Goal: Task Accomplishment & Management: Manage account settings

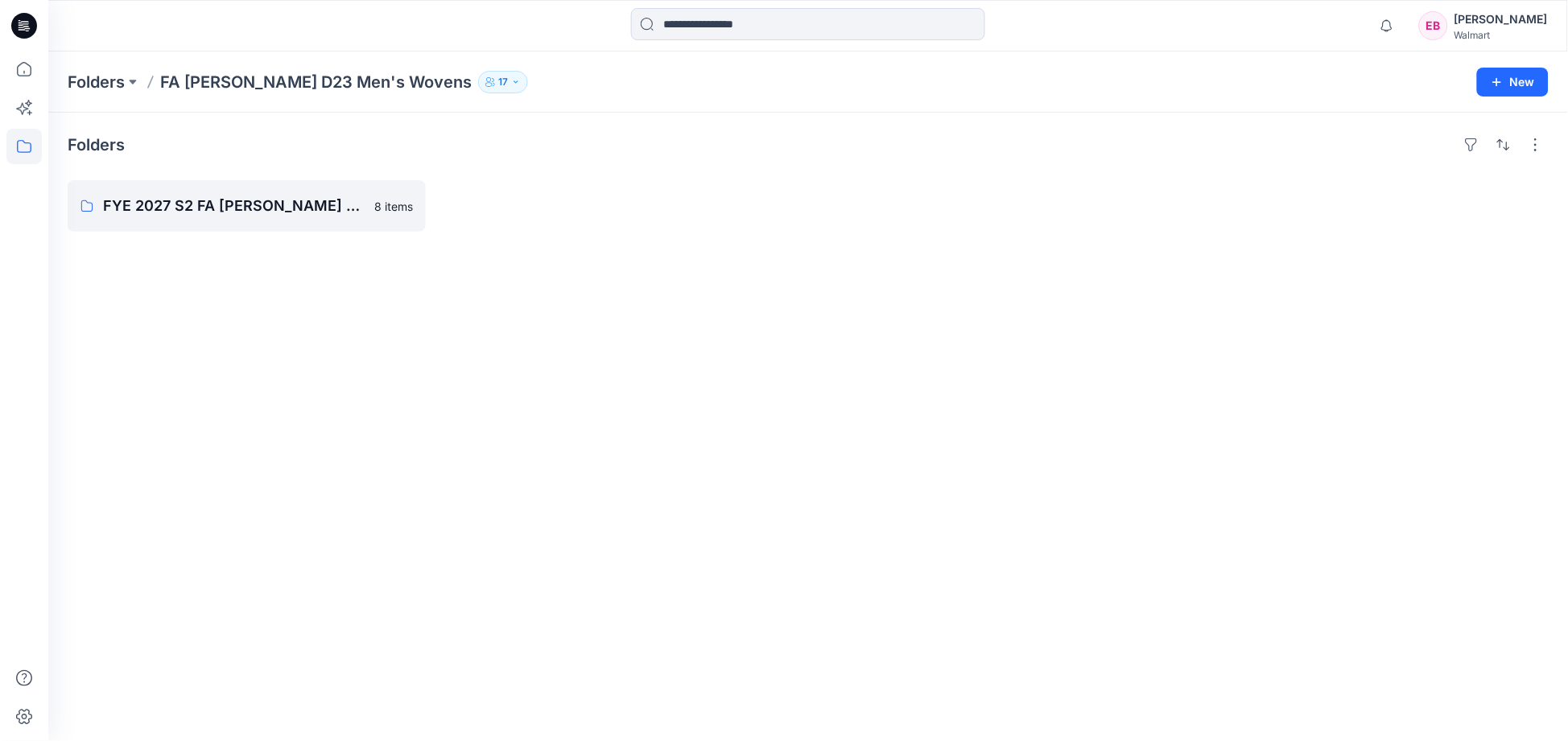
click at [199, 78] on p "FA [PERSON_NAME] D23 Men's Wovens" at bounding box center [316, 82] width 311 height 22
click at [101, 78] on p "Folders" at bounding box center [96, 82] width 57 height 22
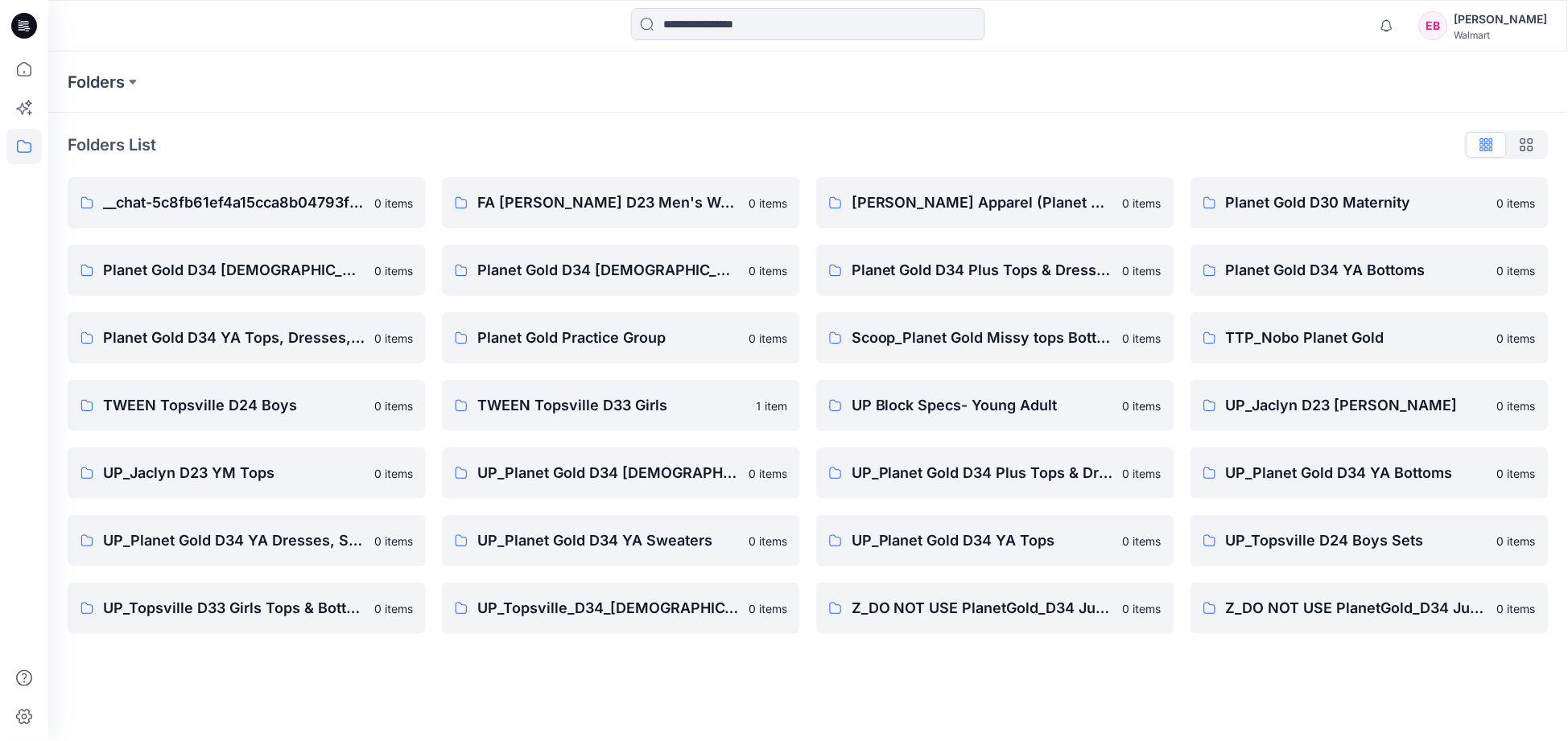
click at [1497, 24] on div "[PERSON_NAME]" at bounding box center [1501, 19] width 93 height 20
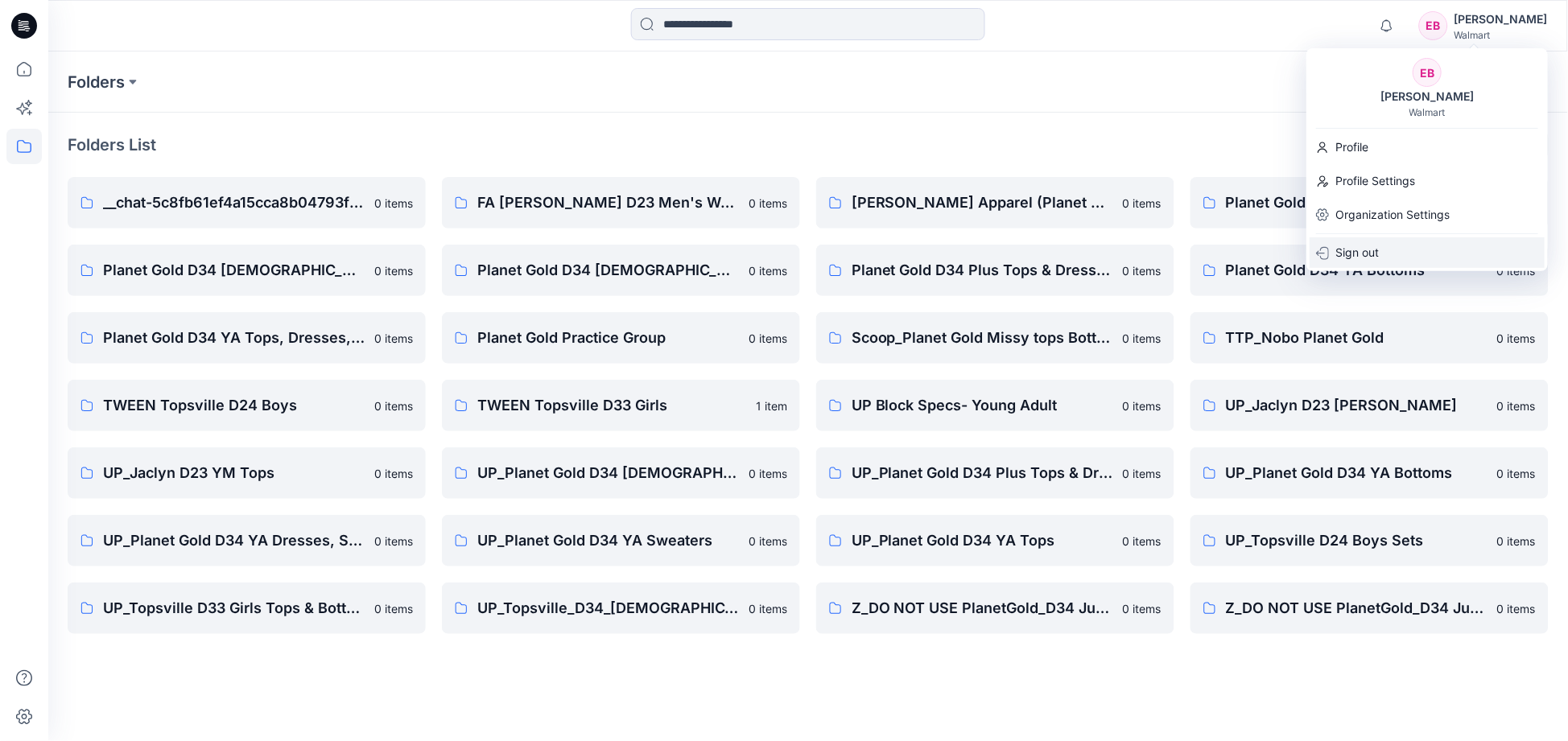
click at [1353, 258] on p "Sign out" at bounding box center [1357, 252] width 44 height 31
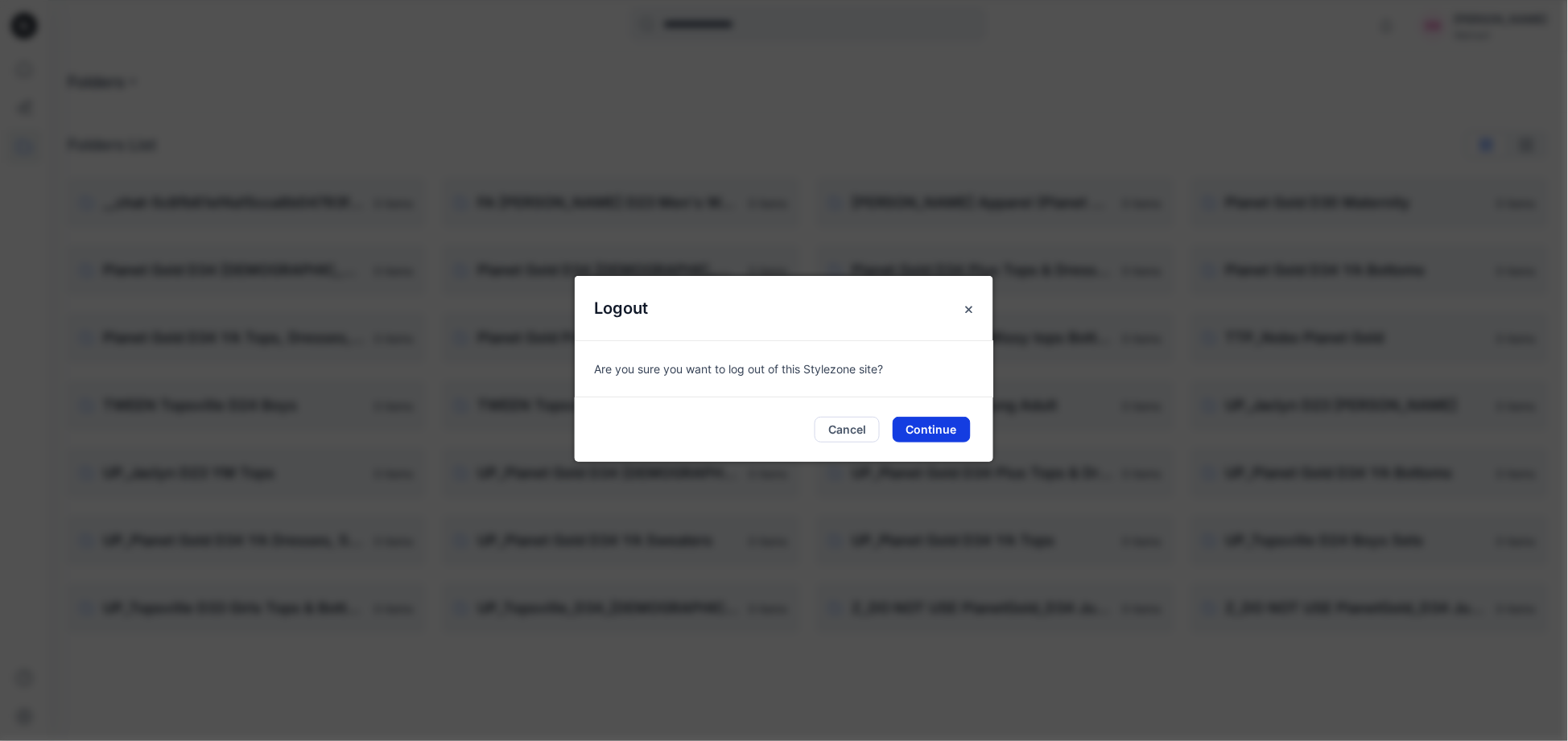
click at [922, 430] on button "Continue" at bounding box center [932, 430] width 78 height 26
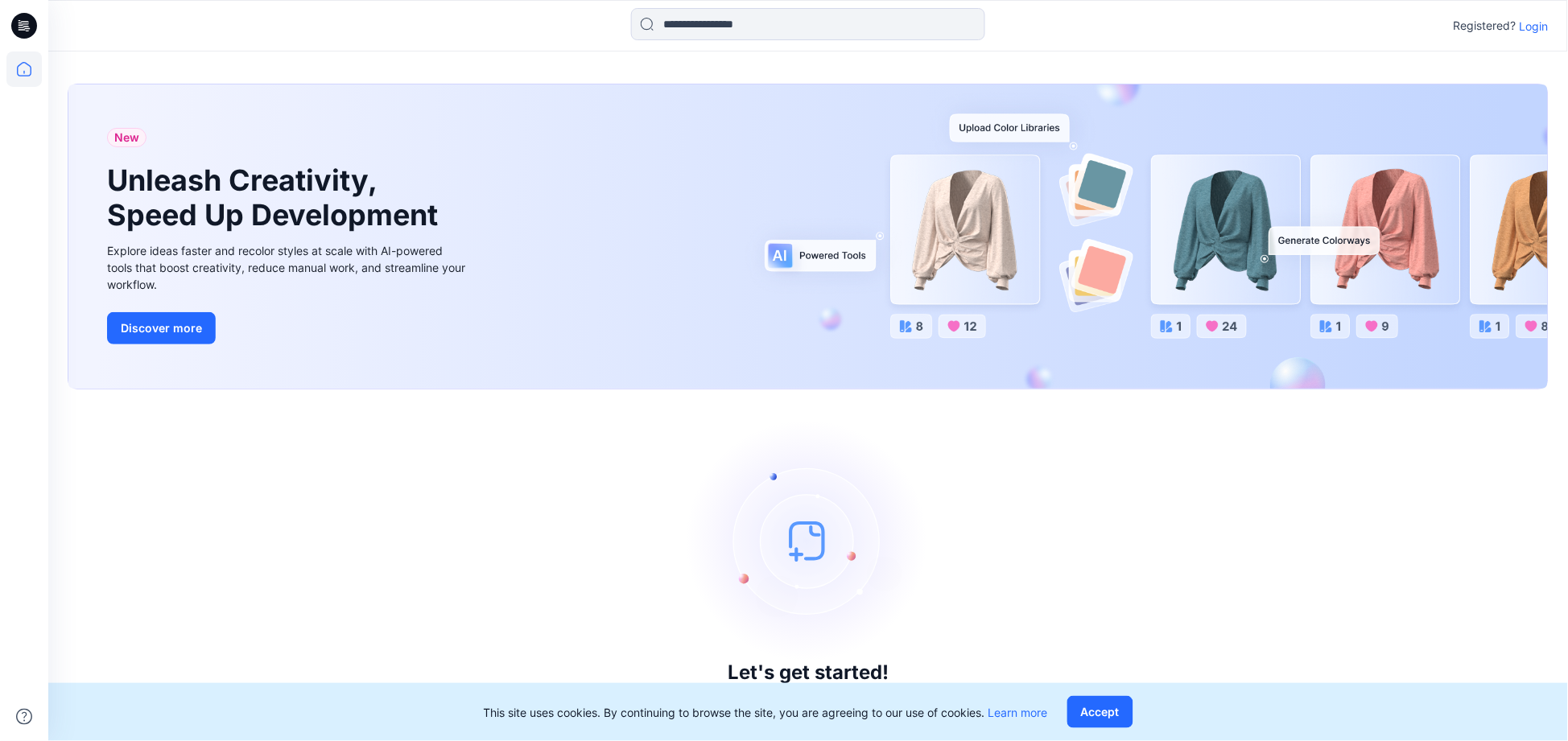
click at [1542, 27] on p "Login" at bounding box center [1535, 26] width 29 height 17
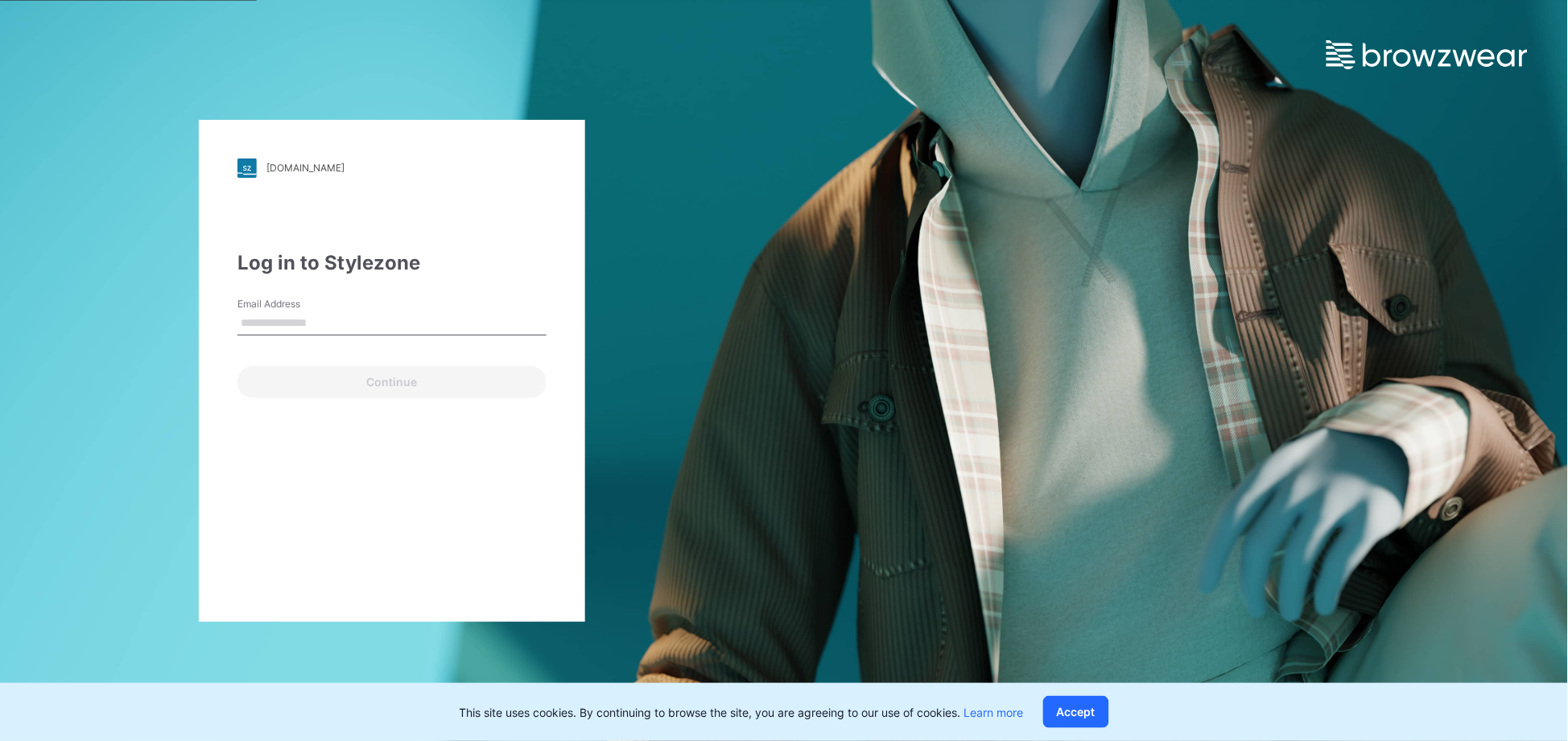
click at [326, 323] on input "Email Address" at bounding box center [392, 323] width 309 height 24
type input "**********"
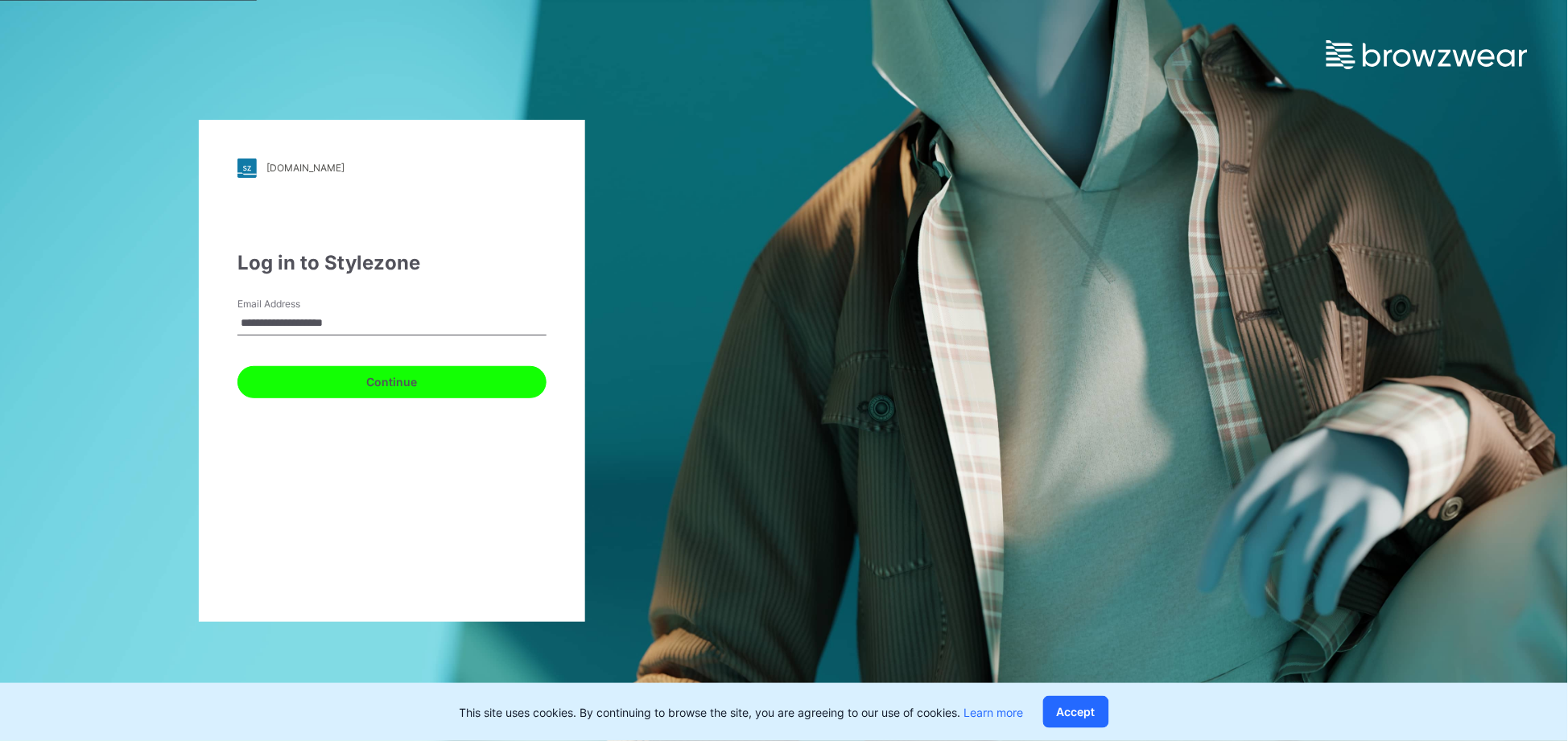
click at [380, 377] on button "Continue" at bounding box center [392, 382] width 309 height 32
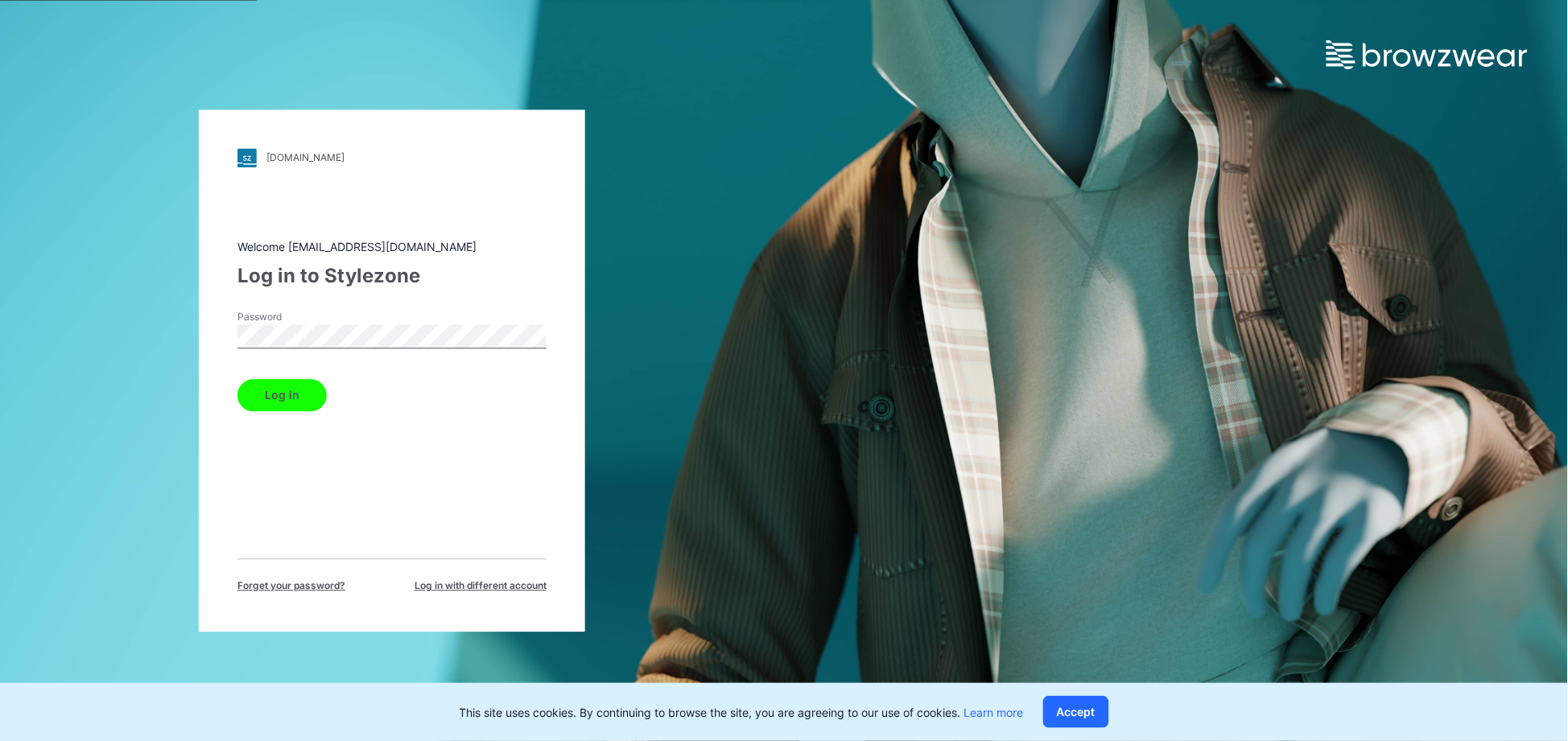
click at [237, 379] on button "Log in" at bounding box center [282, 396] width 90 height 32
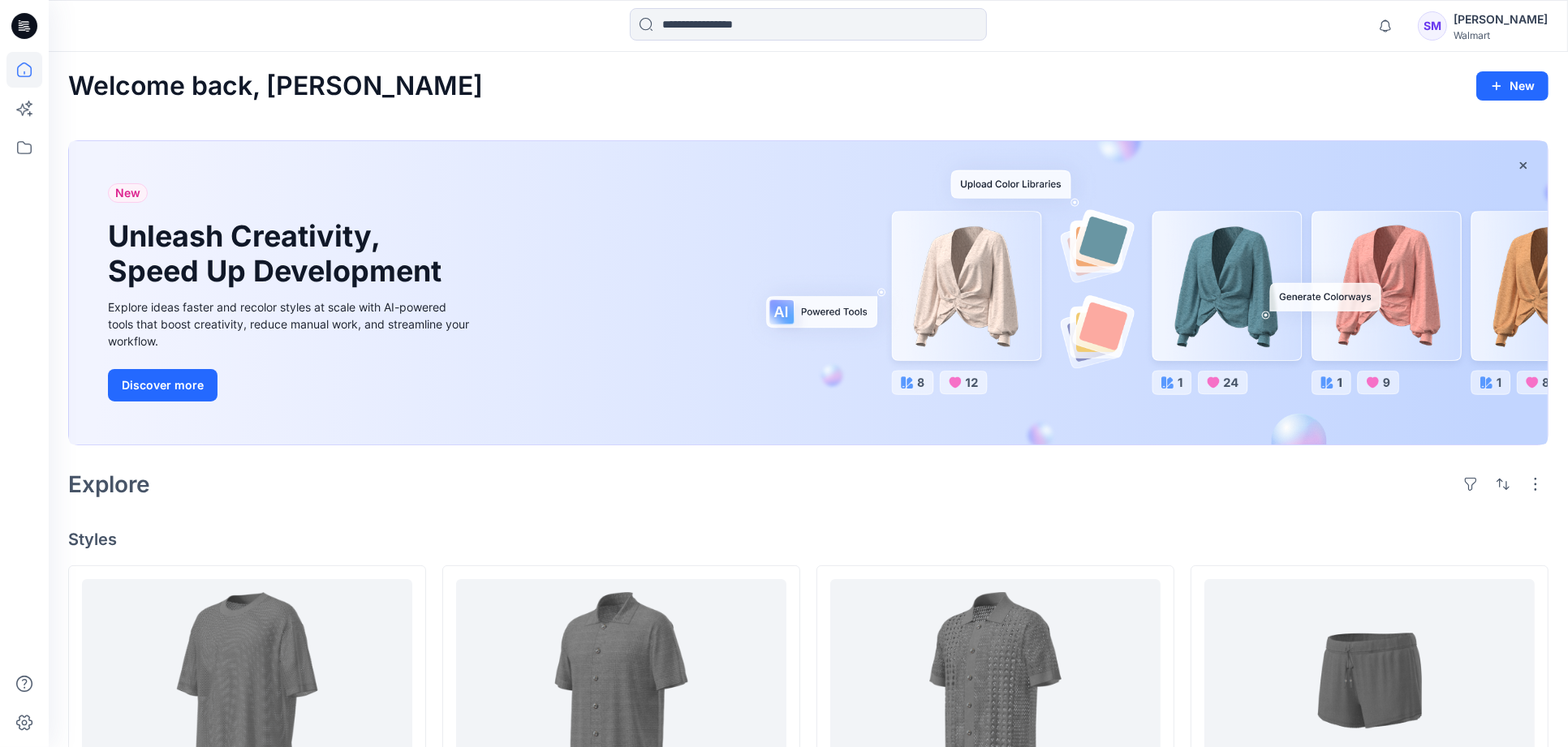
click at [1018, 90] on div "Welcome back, [PERSON_NAME]" at bounding box center [808, 86] width 1480 height 30
click at [1494, 22] on div "[PERSON_NAME]" at bounding box center [1500, 19] width 94 height 20
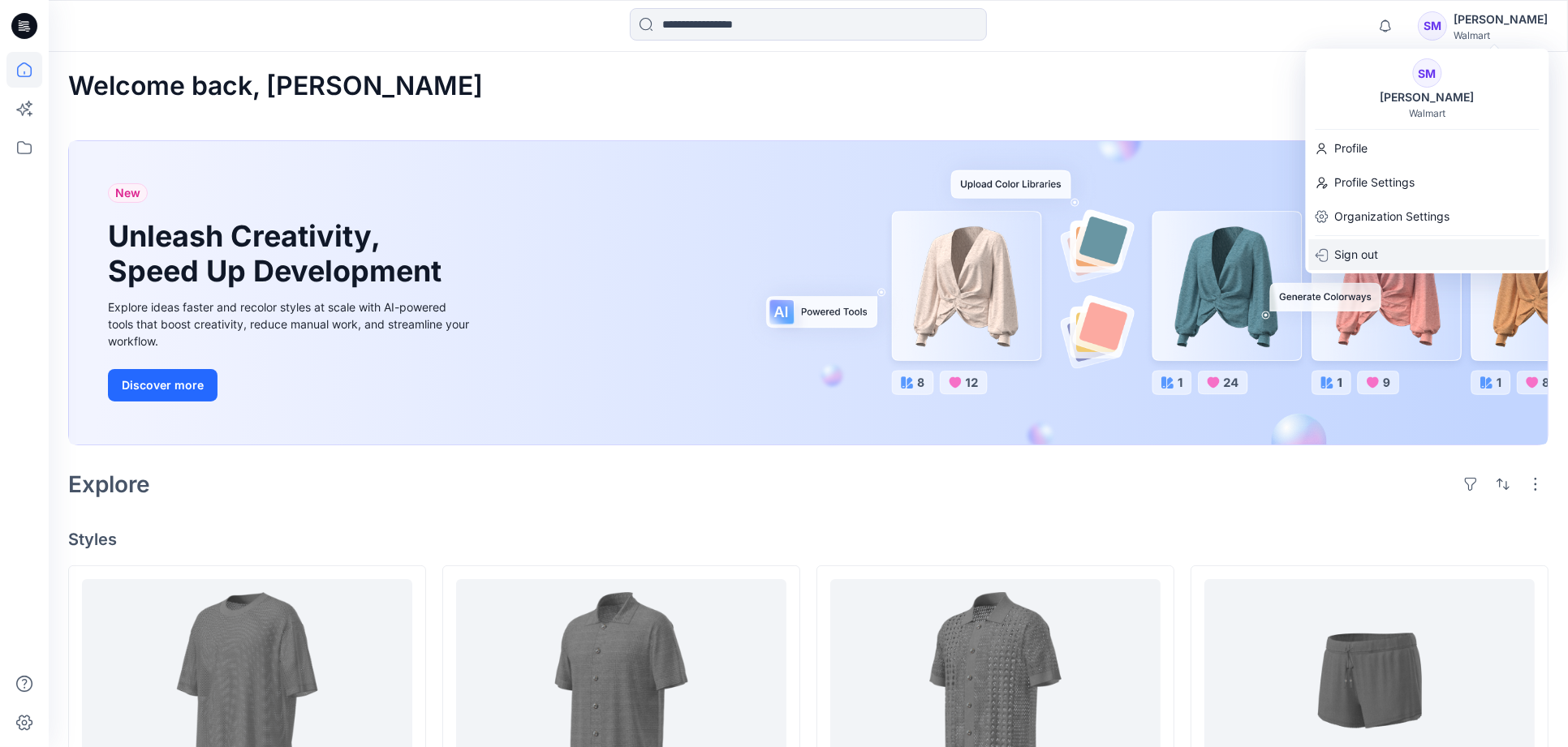
click at [1361, 245] on p "Sign out" at bounding box center [1357, 254] width 44 height 31
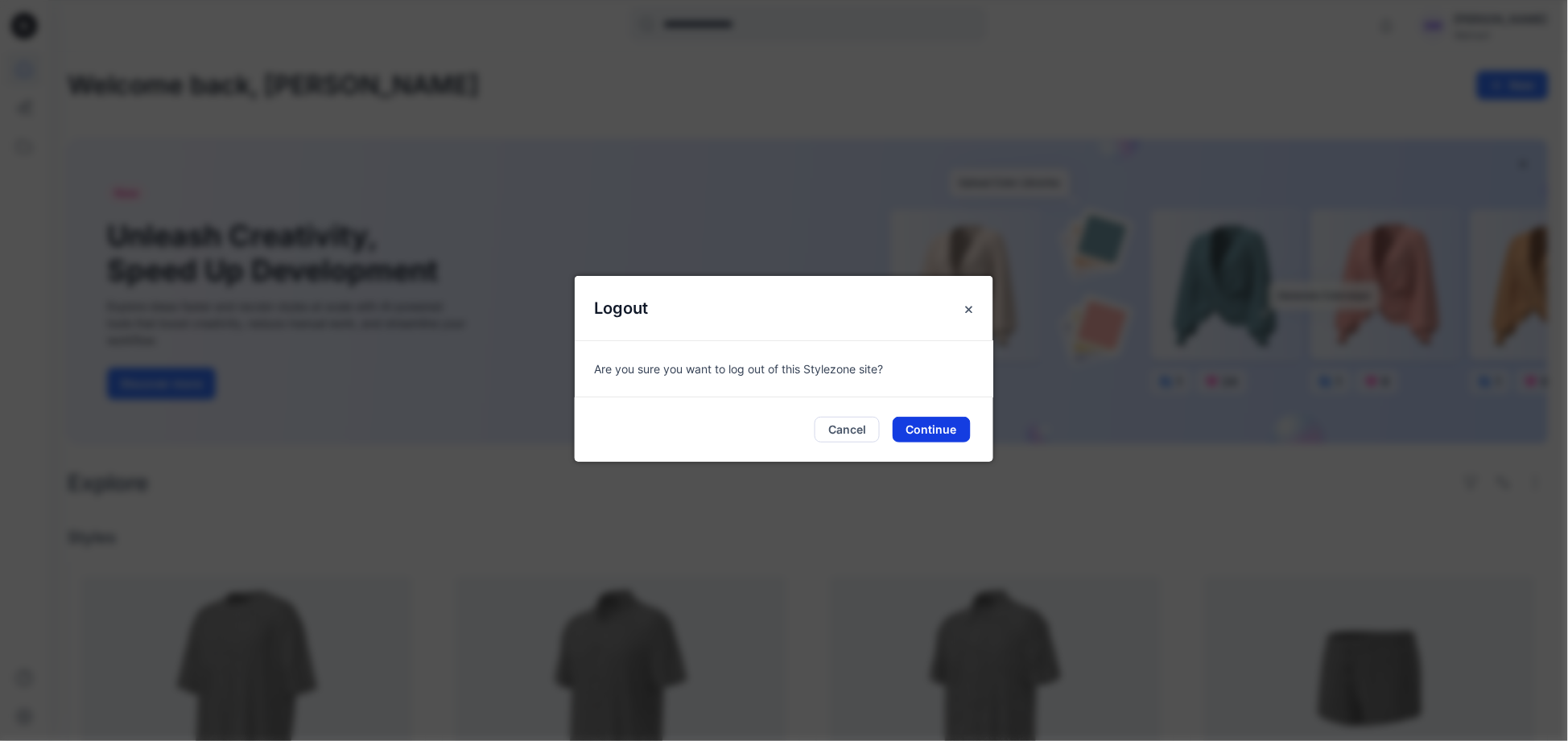
click at [928, 425] on button "Continue" at bounding box center [932, 430] width 78 height 26
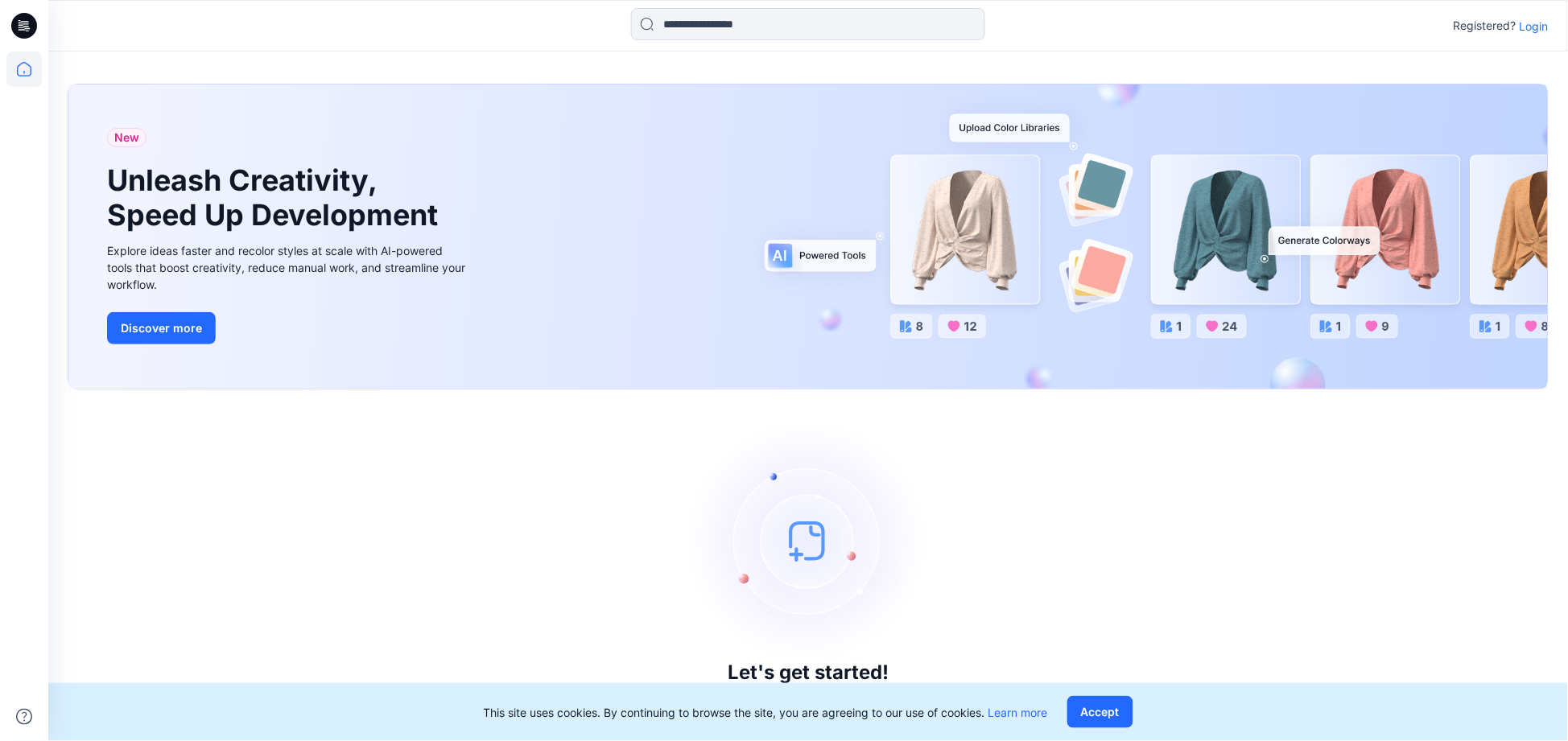
click at [1544, 21] on p "Login" at bounding box center [1535, 26] width 29 height 17
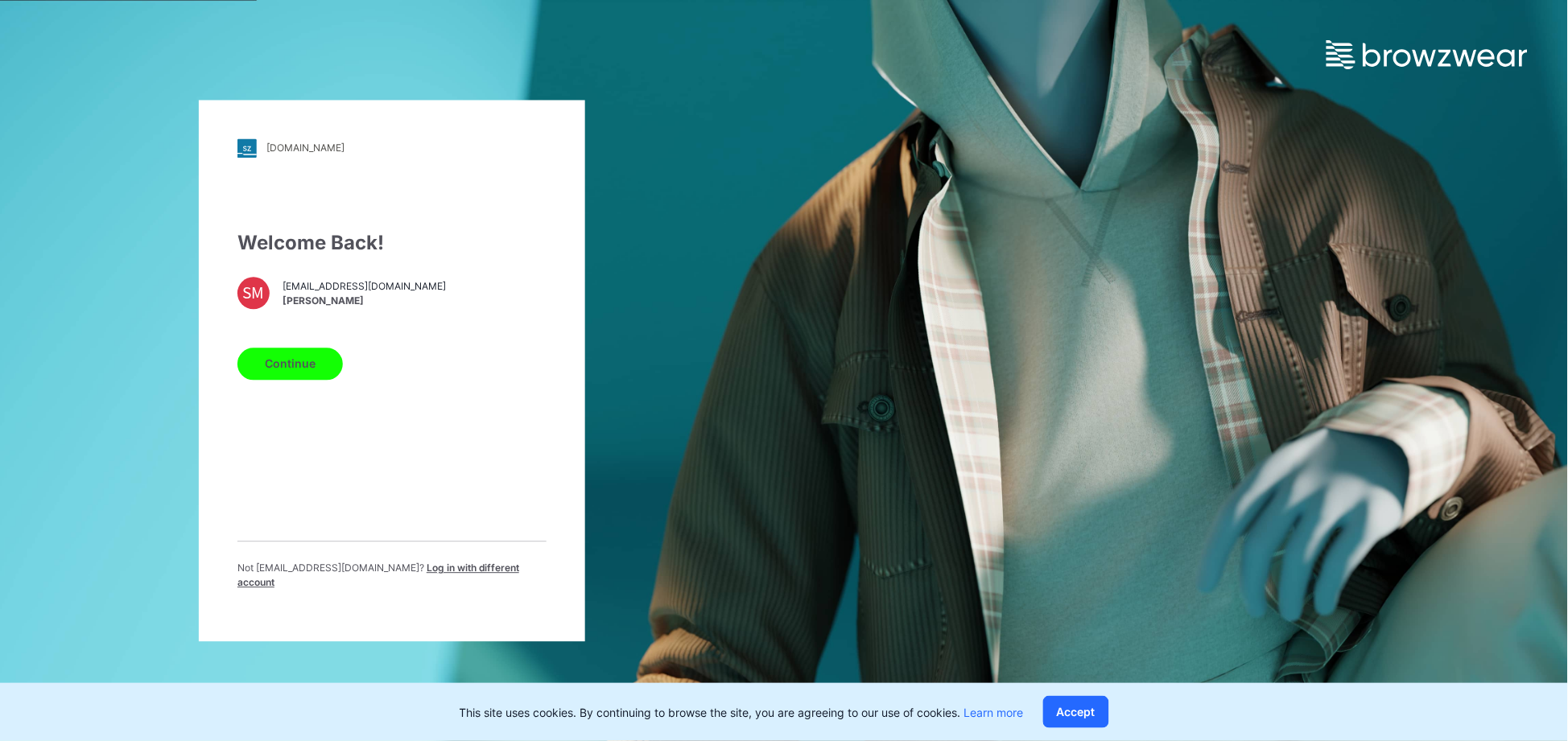
click at [432, 572] on span "Log in with different account" at bounding box center [378, 575] width 282 height 26
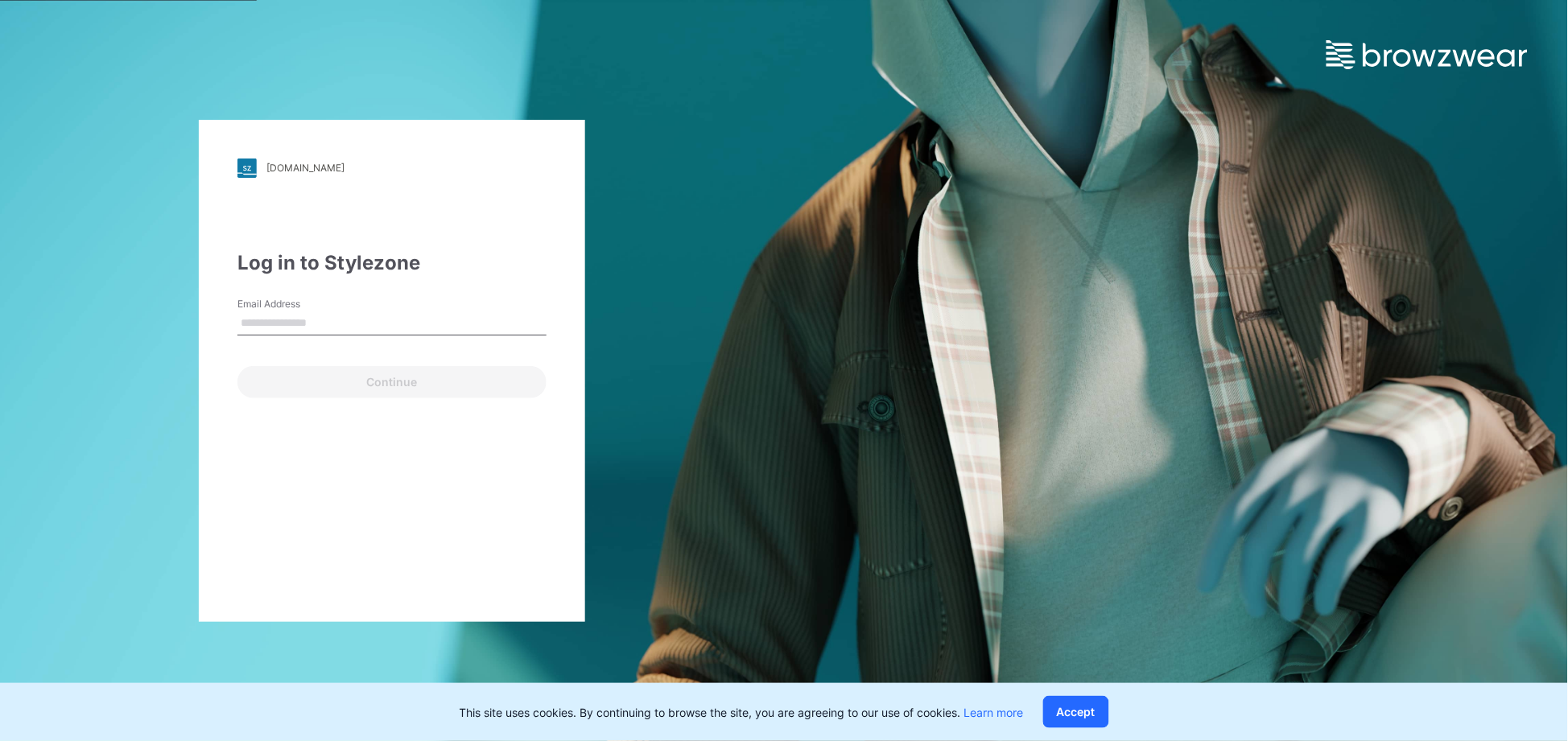
click at [287, 316] on input "Email Address" at bounding box center [392, 323] width 309 height 24
type input "**********"
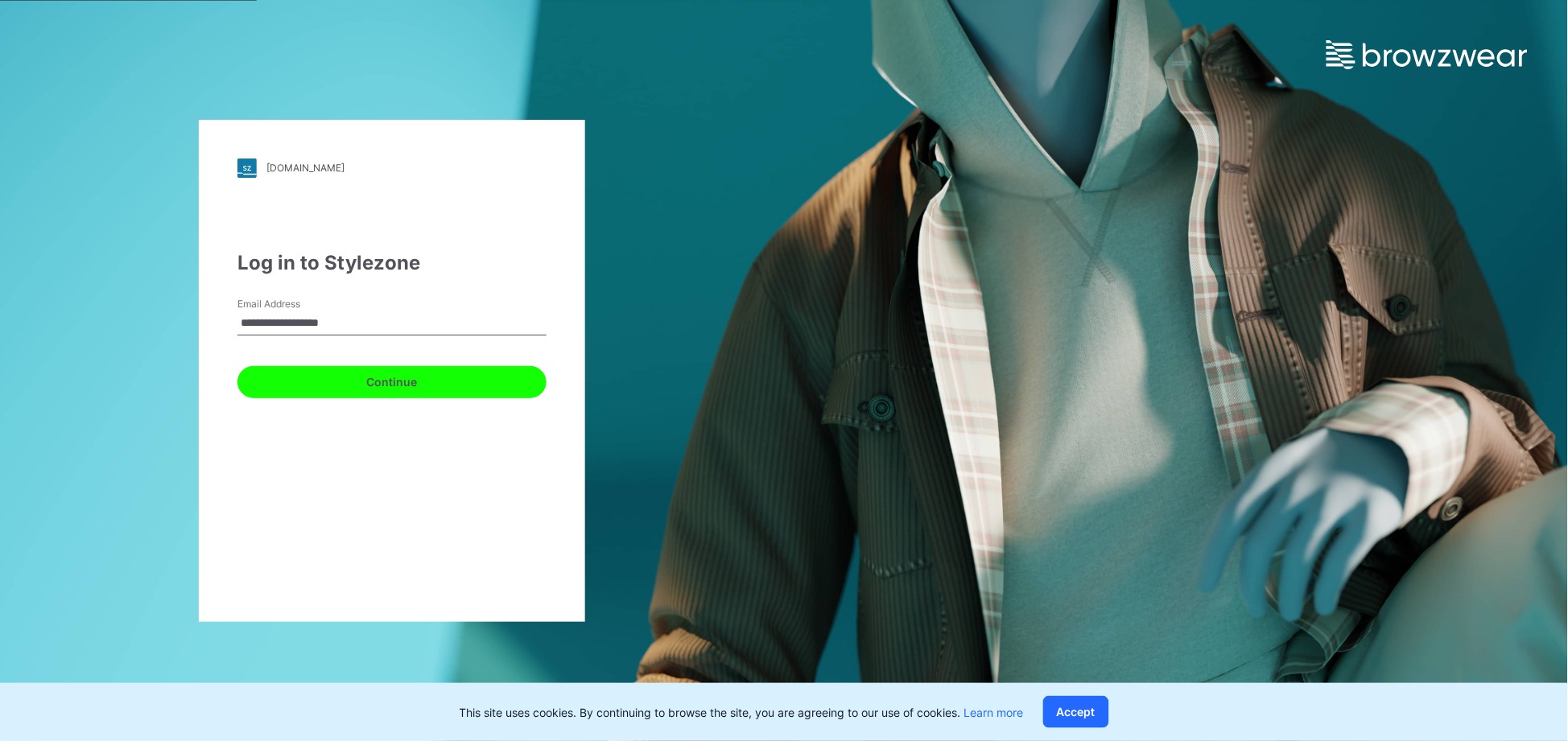
click at [311, 379] on button "Continue" at bounding box center [392, 382] width 309 height 32
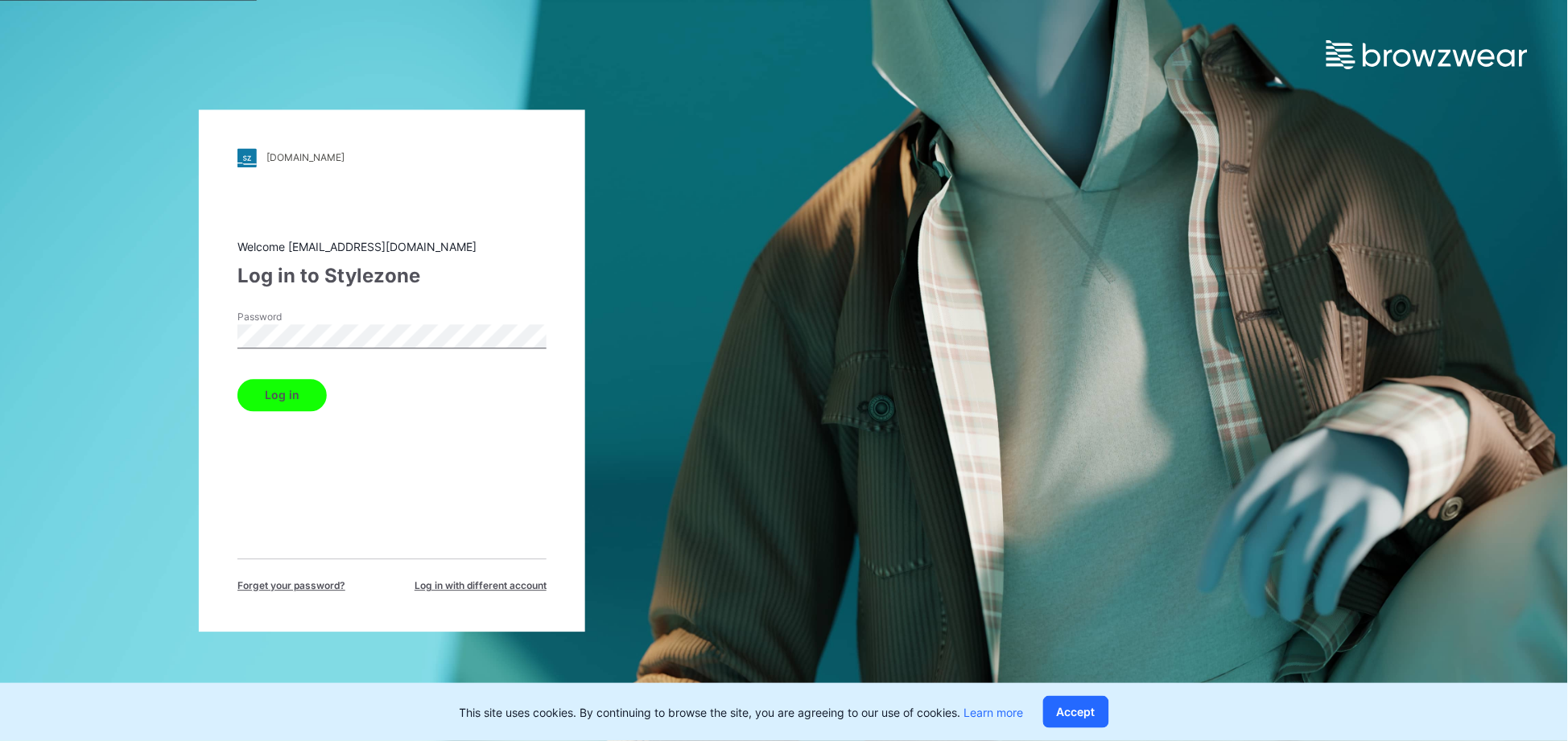
click at [237, 379] on button "Log in" at bounding box center [282, 396] width 90 height 32
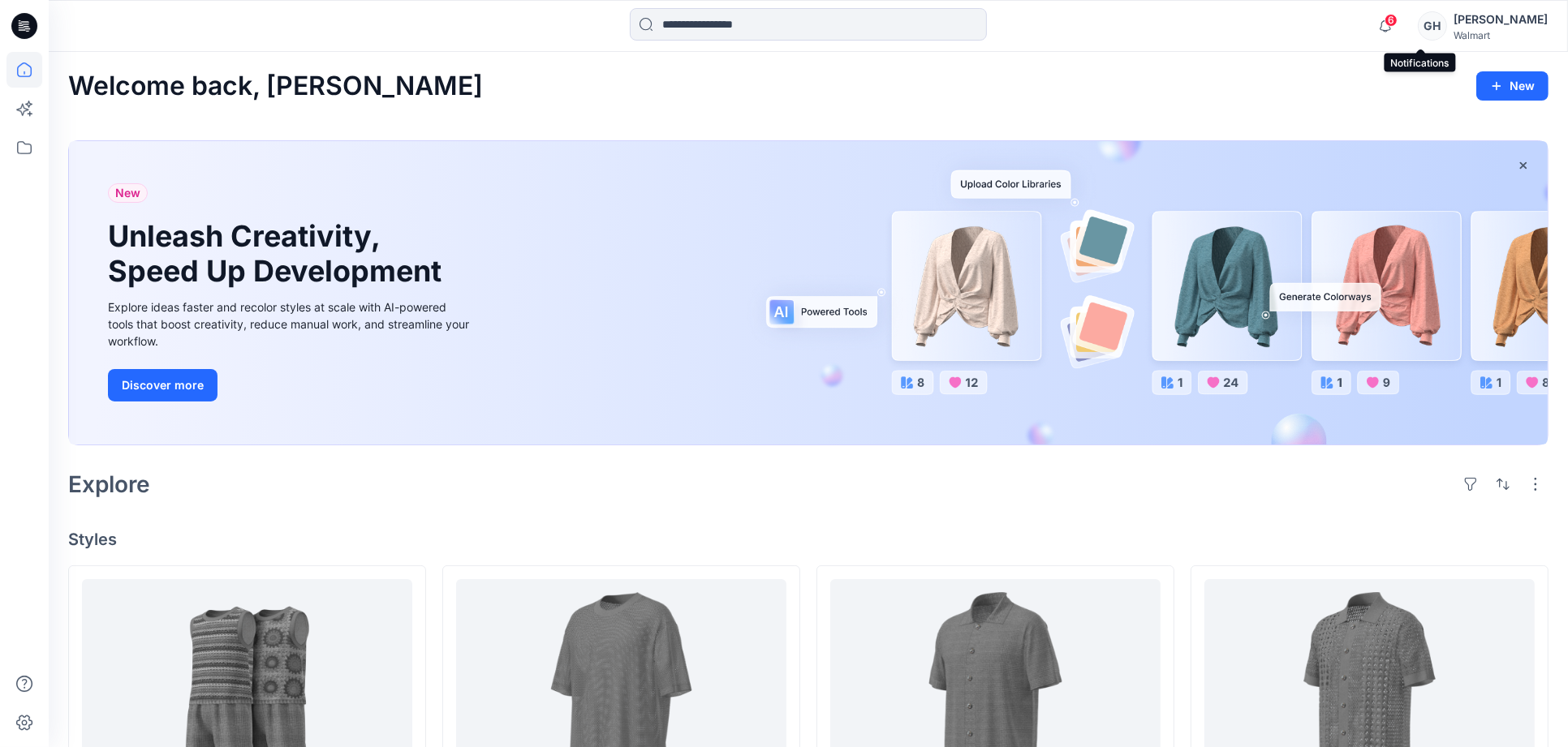
click at [1398, 21] on span "6" at bounding box center [1391, 20] width 13 height 13
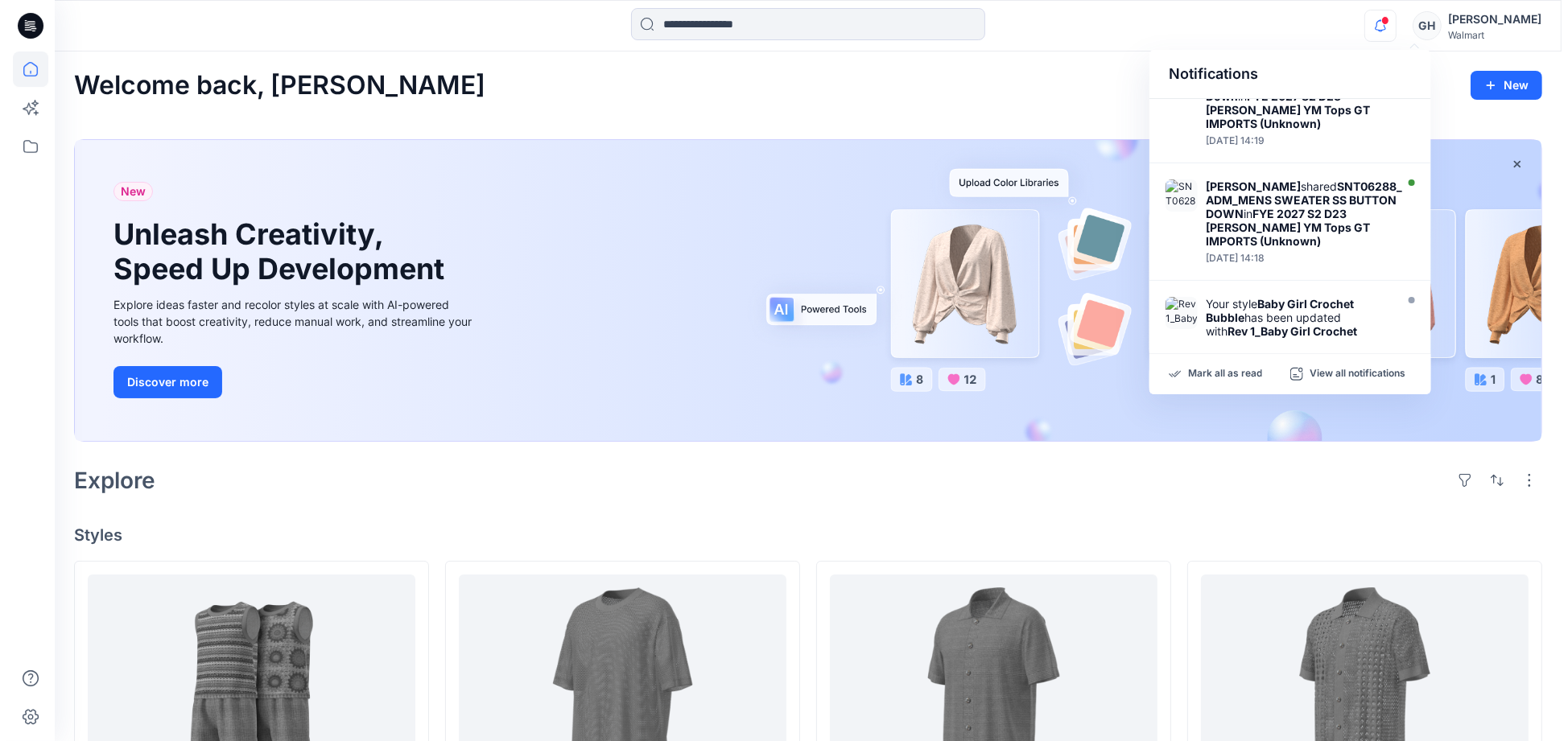
scroll to position [536, 0]
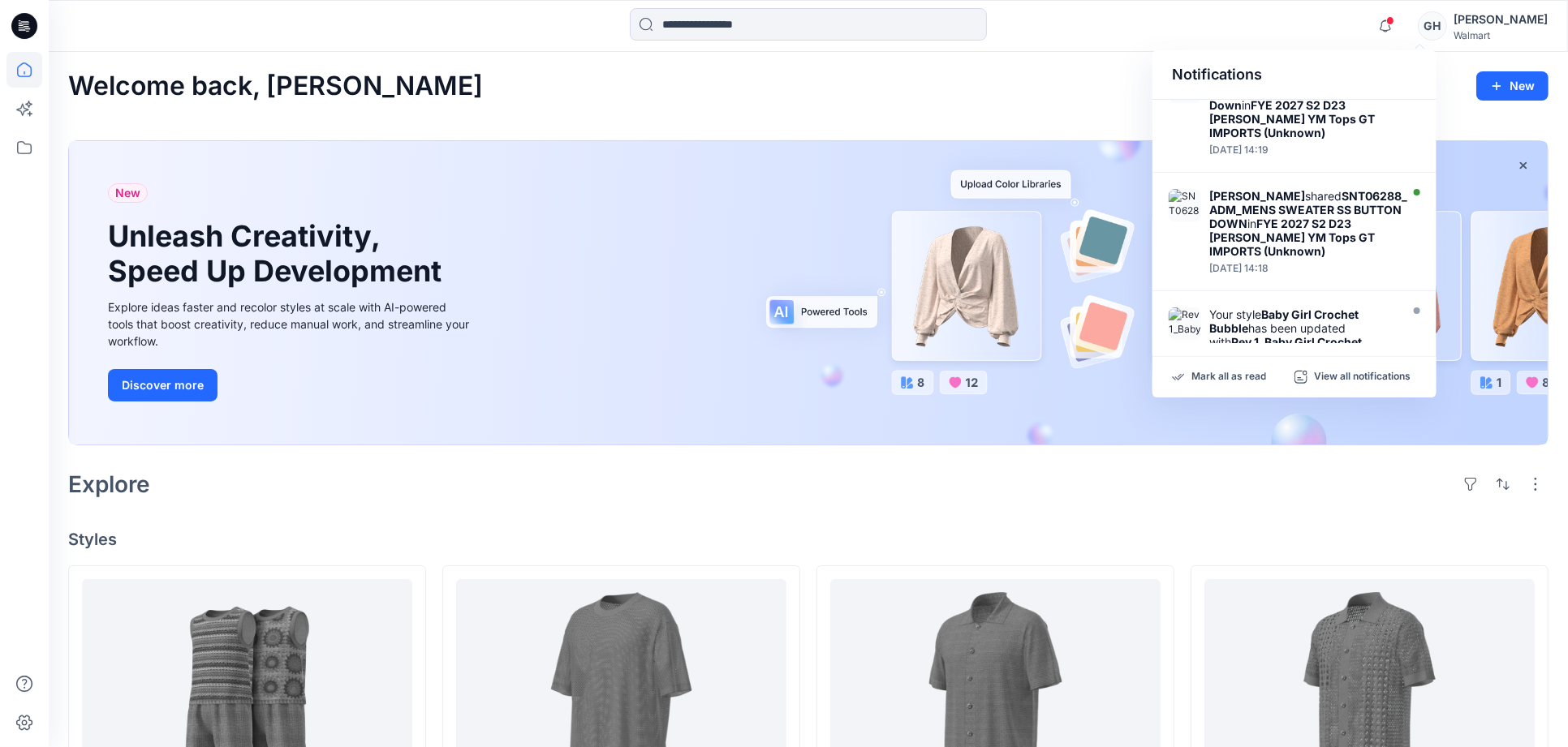
click at [1270, 238] on strong "FYE 2027 S2 D23 Jaclyn YM Tops GT IMPORTS (Unknown)" at bounding box center [1292, 237] width 166 height 41
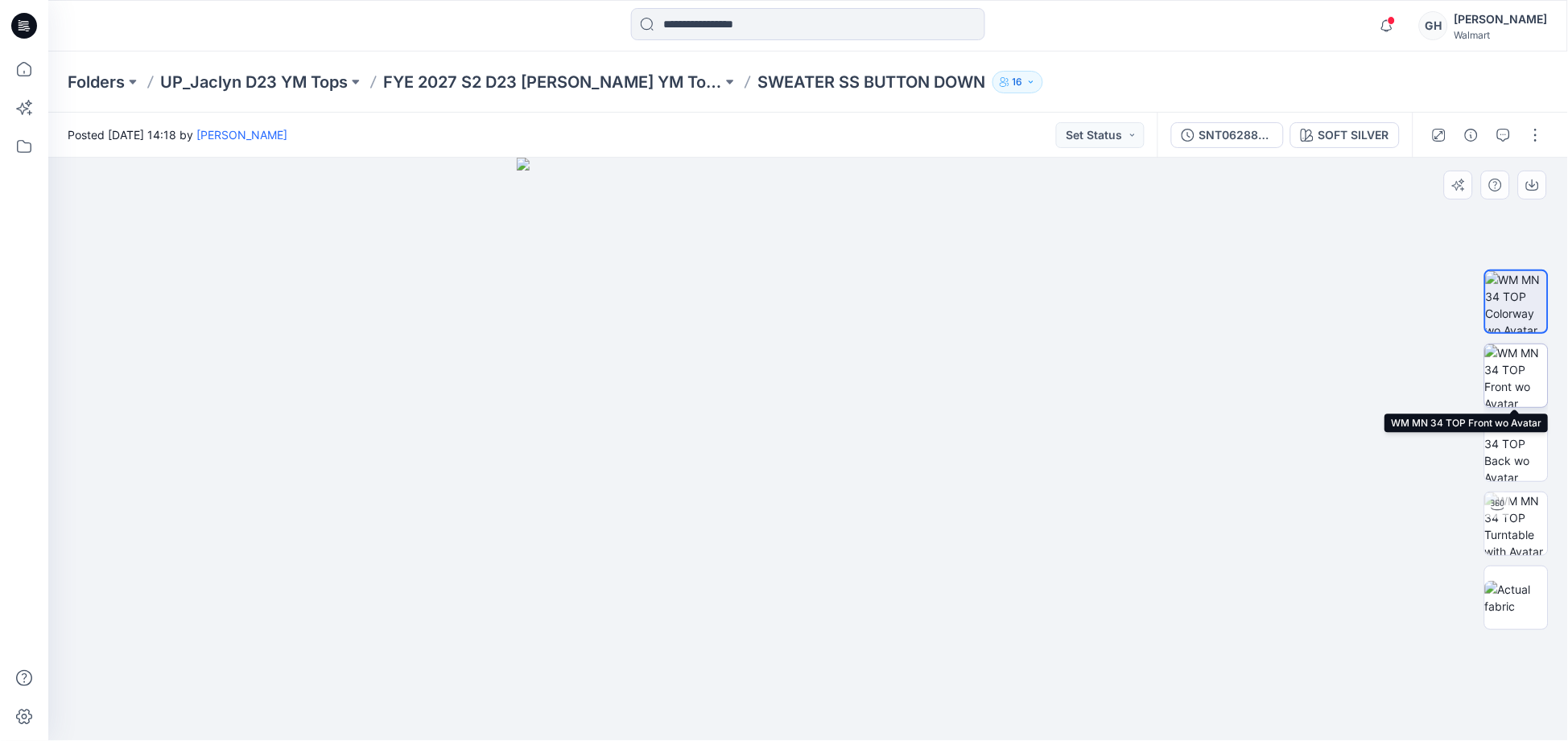
click at [1500, 370] on img at bounding box center [1517, 376] width 63 height 63
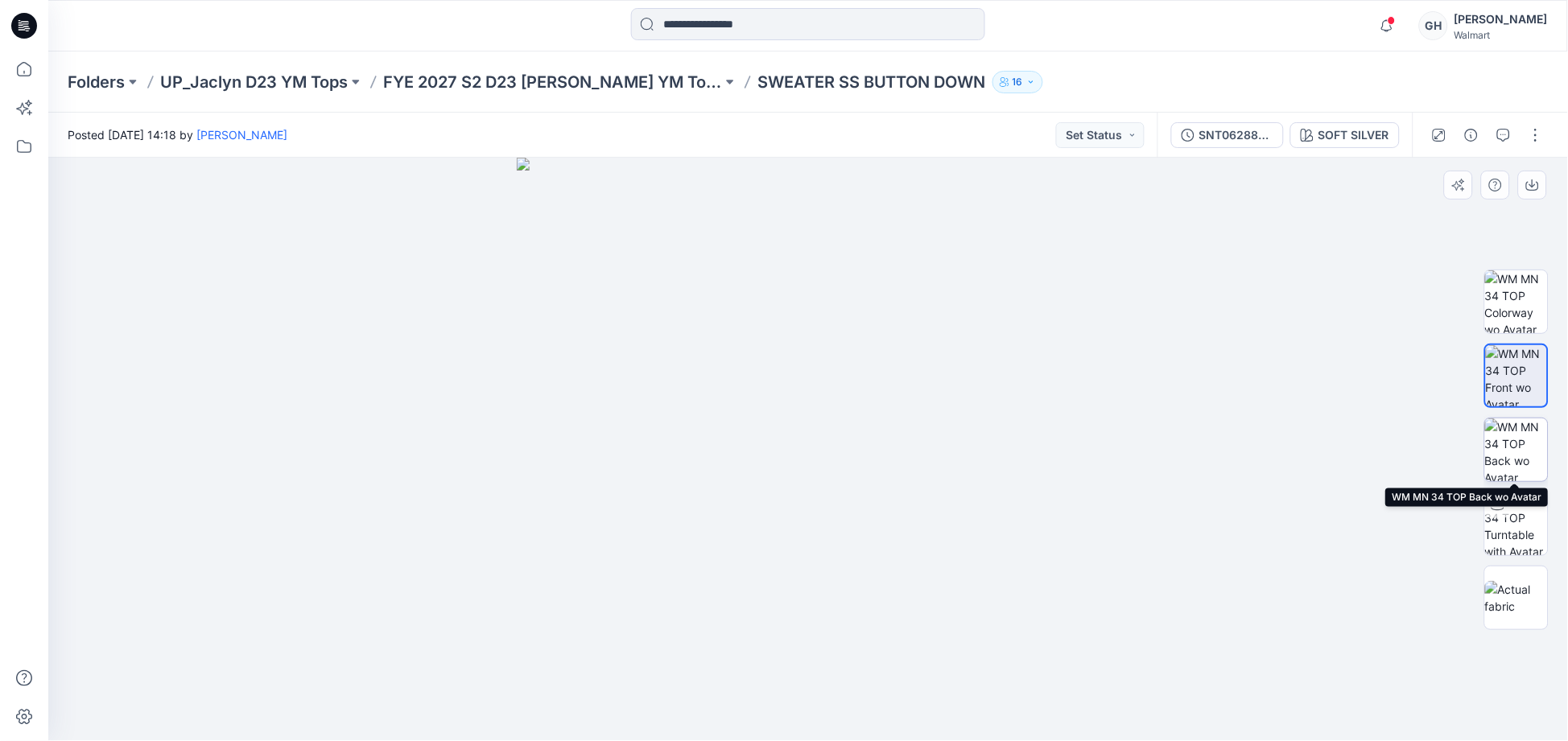
click at [1530, 437] on img at bounding box center [1517, 450] width 63 height 63
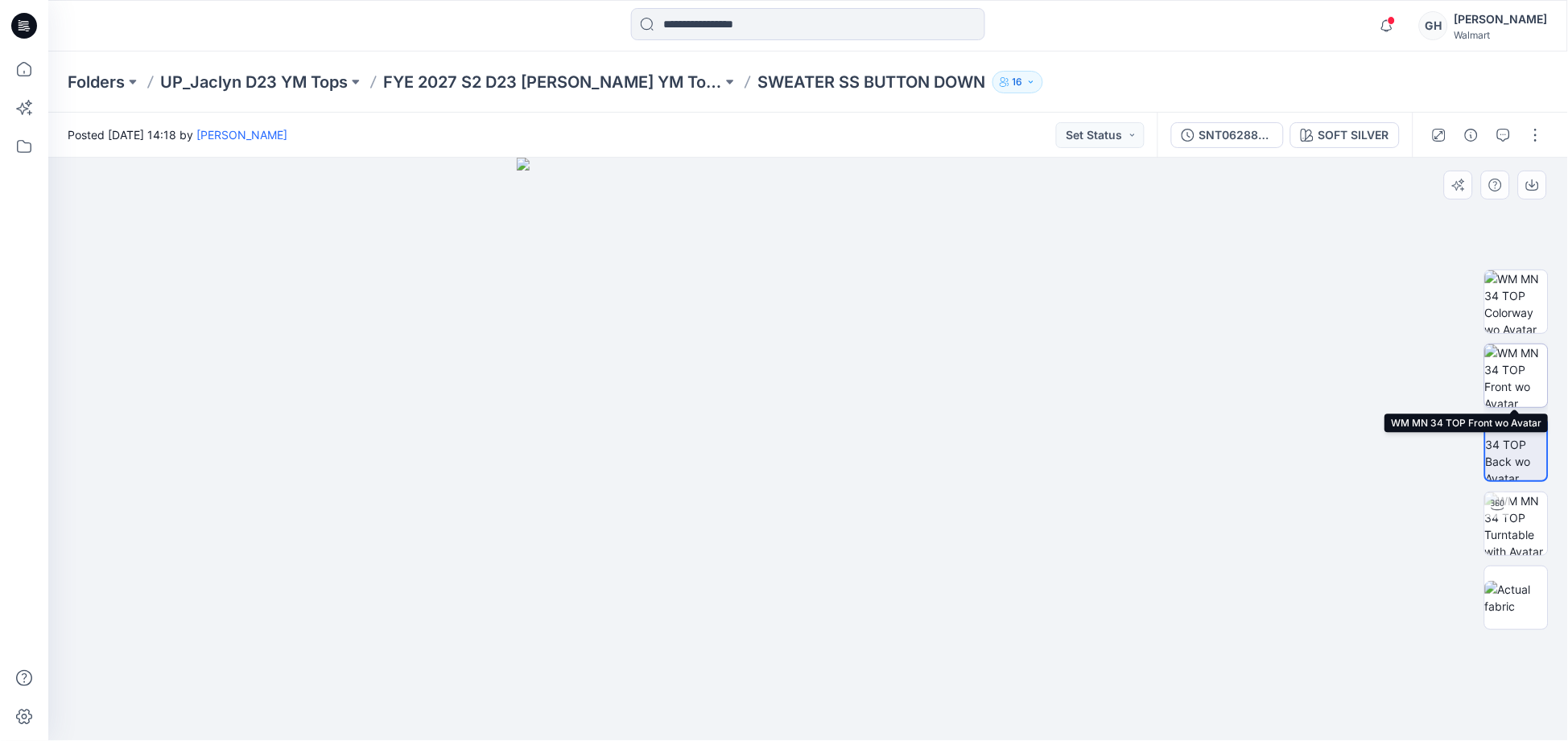
click at [1511, 382] on img at bounding box center [1517, 376] width 63 height 63
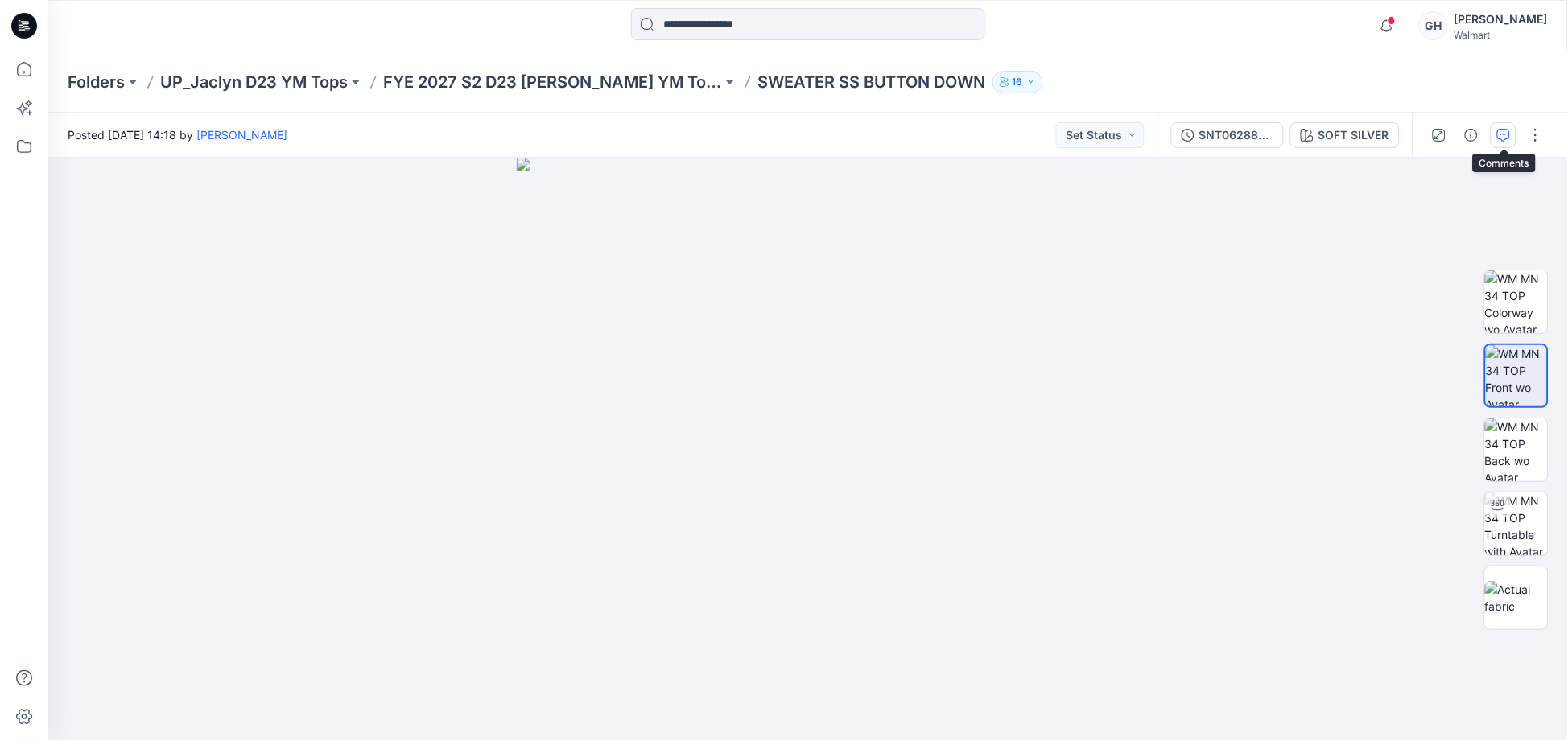
click at [1507, 133] on icon "button" at bounding box center [1503, 135] width 13 height 13
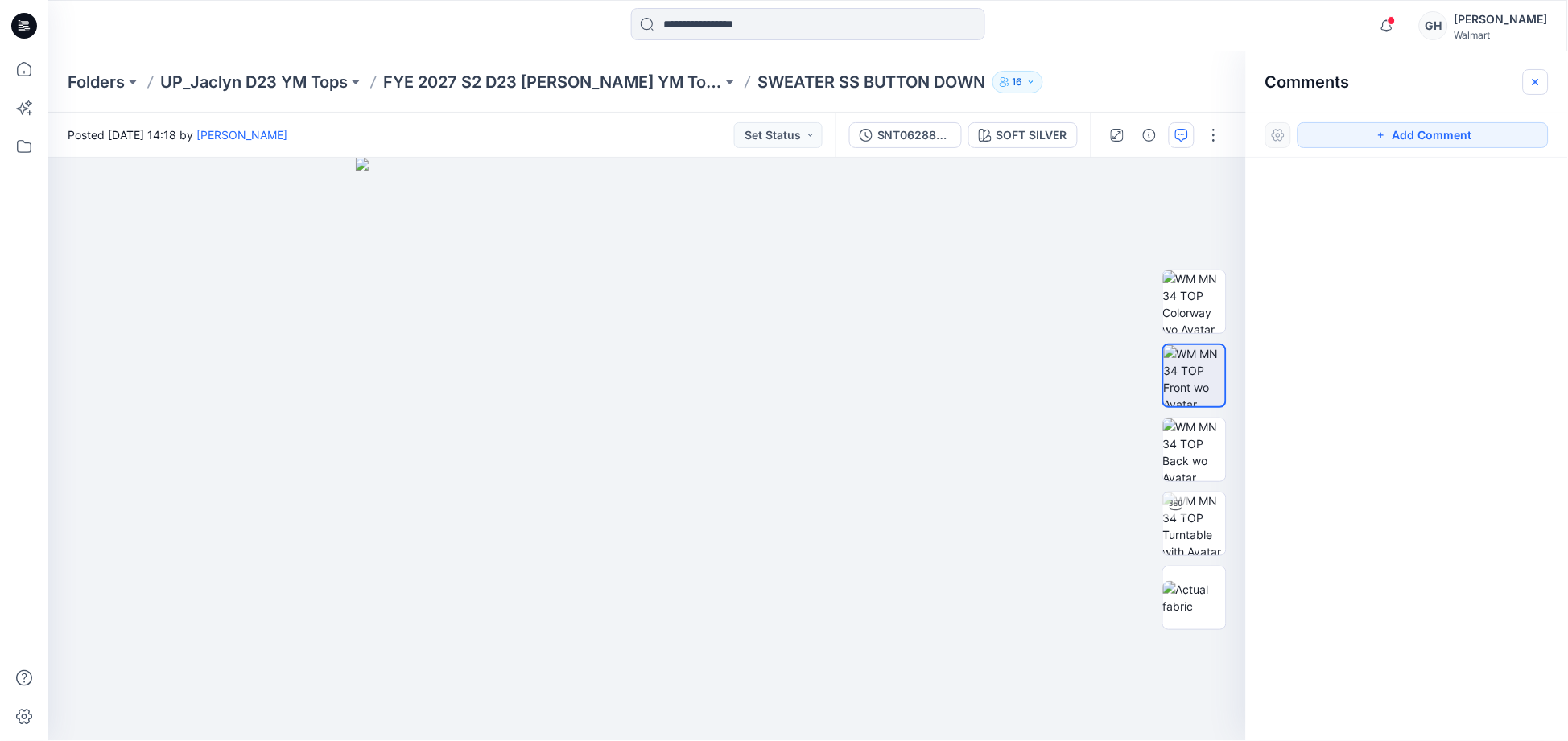
click at [1536, 87] on icon "button" at bounding box center [1536, 82] width 13 height 13
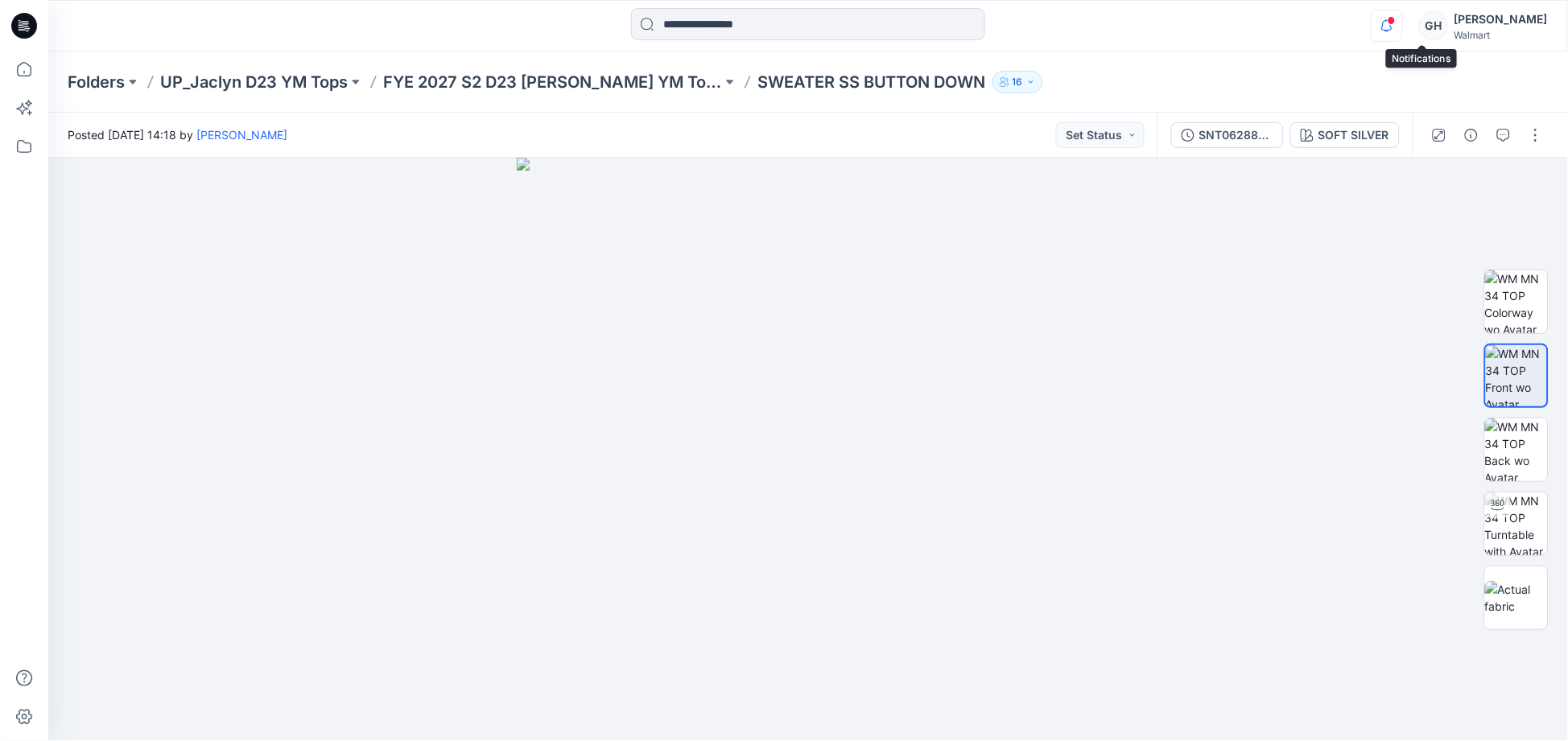
click at [1402, 20] on icon "button" at bounding box center [1387, 26] width 31 height 32
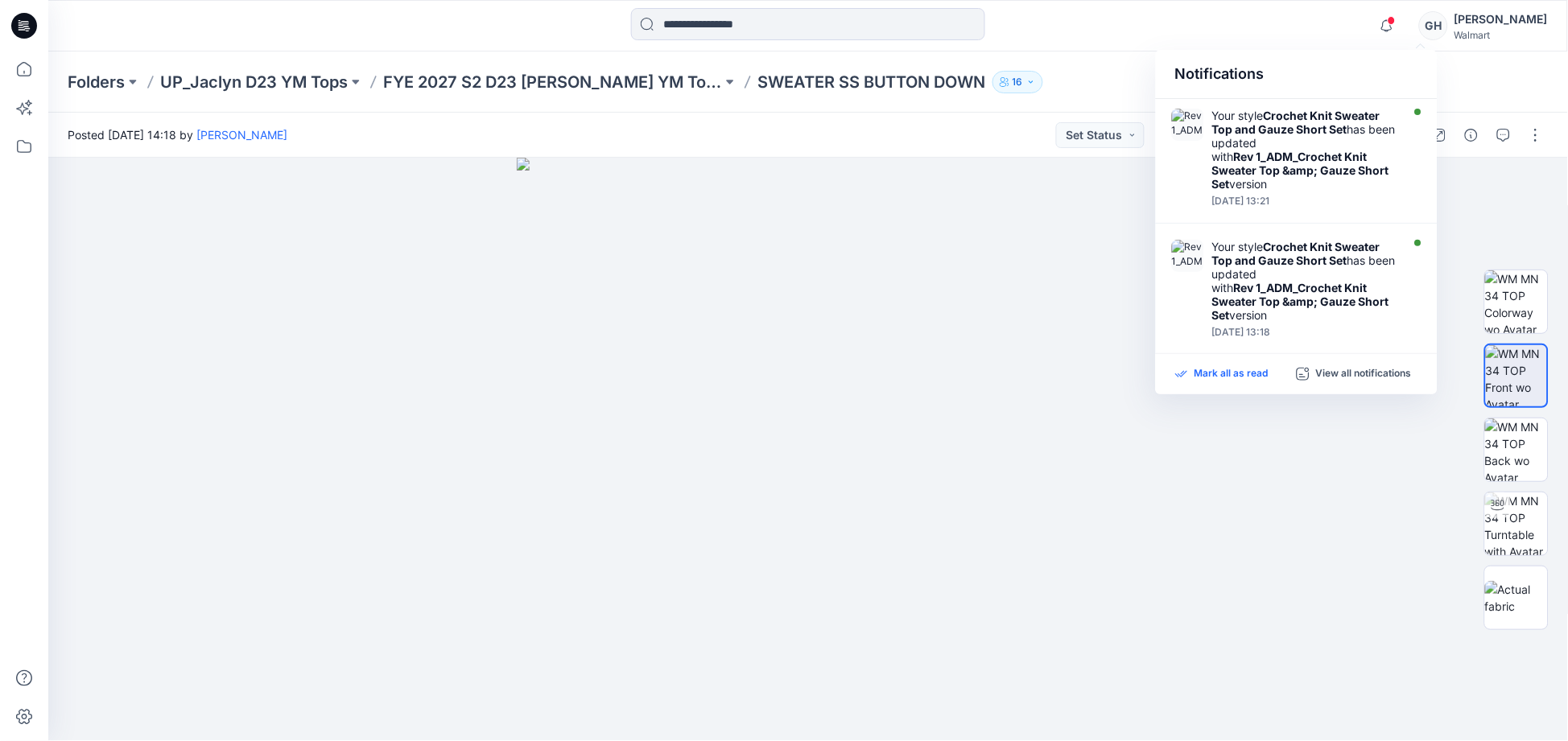
click at [1259, 370] on p "Mark all as read" at bounding box center [1232, 373] width 74 height 14
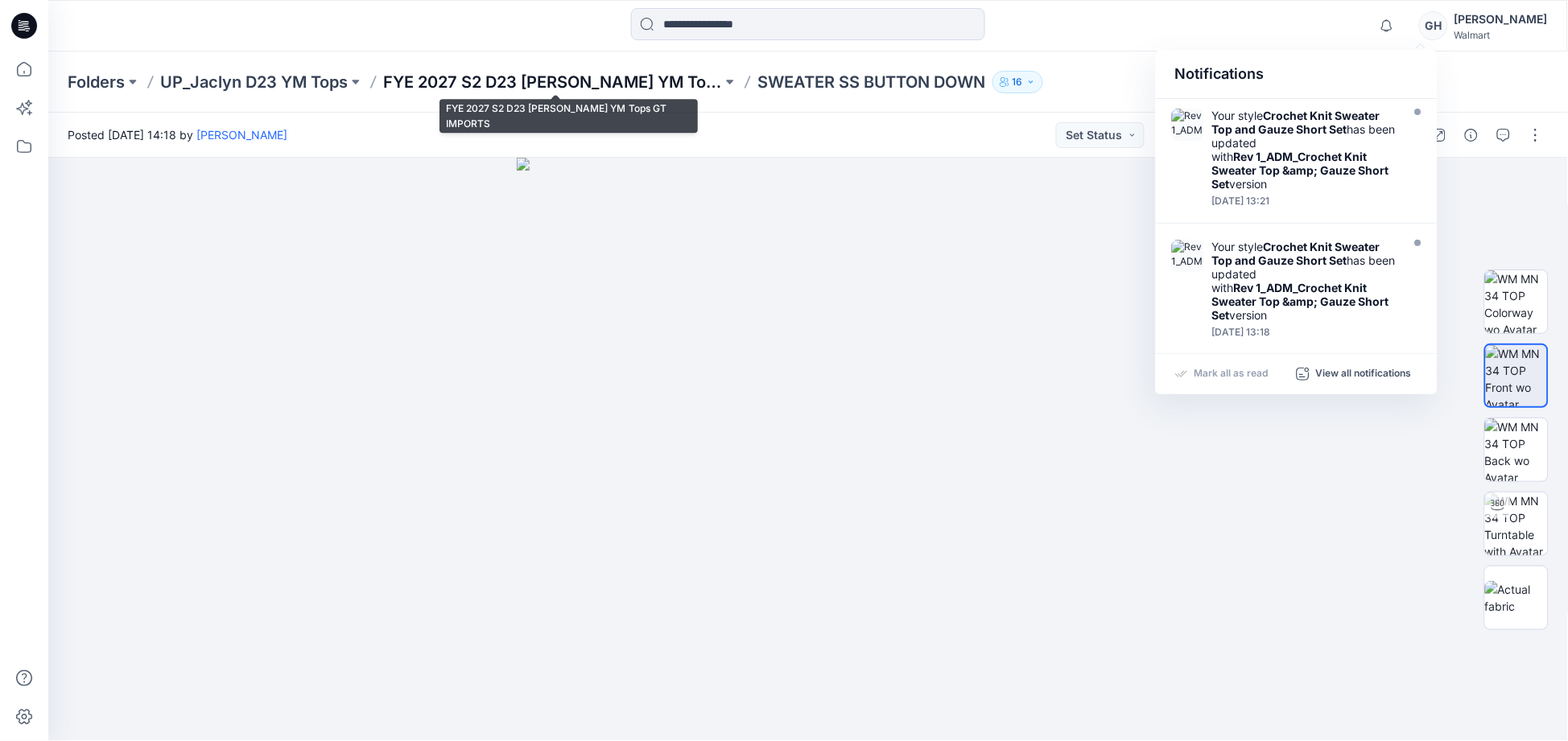
click at [420, 82] on p "FYE 2027 S2 D23 Jaclyn YM Tops GT IMPORTS" at bounding box center [552, 82] width 339 height 22
